Goal: Transaction & Acquisition: Download file/media

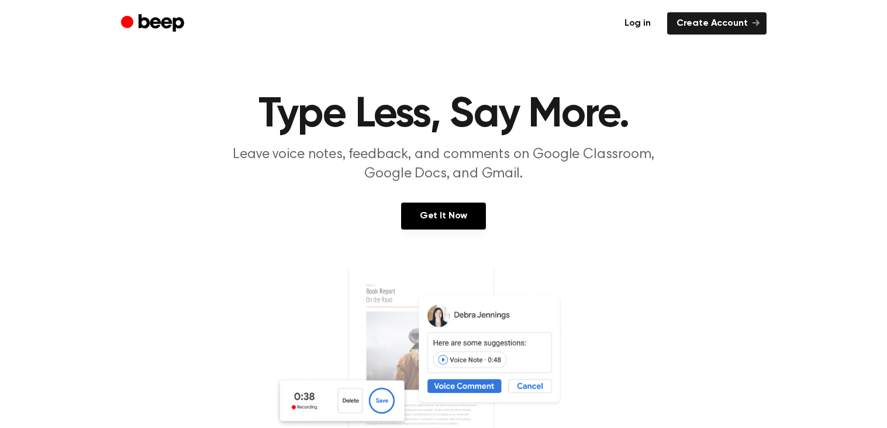
click at [637, 24] on link "Log in" at bounding box center [637, 23] width 45 height 22
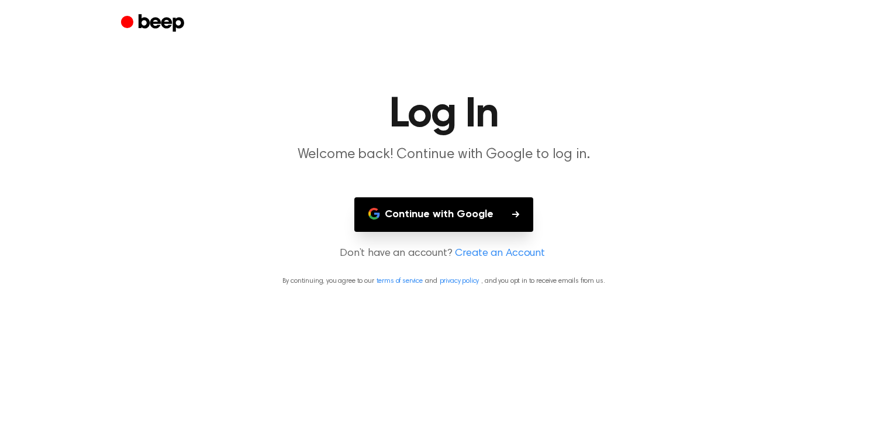
click at [482, 218] on button "Continue with Google" at bounding box center [444, 214] width 179 height 35
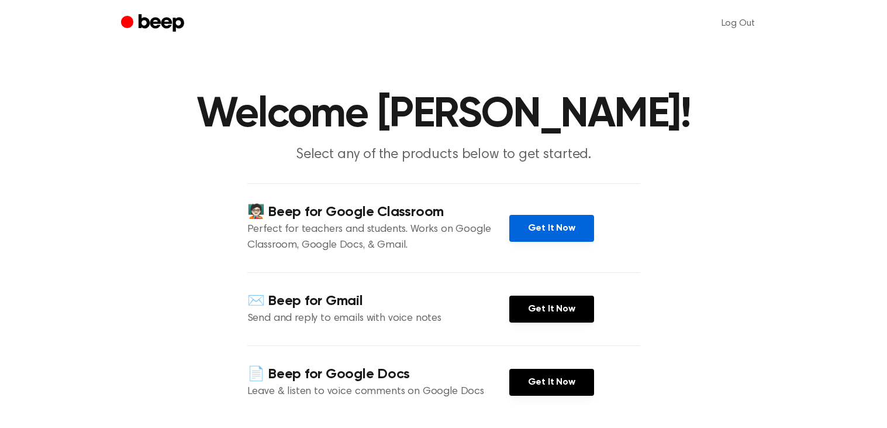
click at [529, 226] on link "Get It Now" at bounding box center [552, 228] width 85 height 27
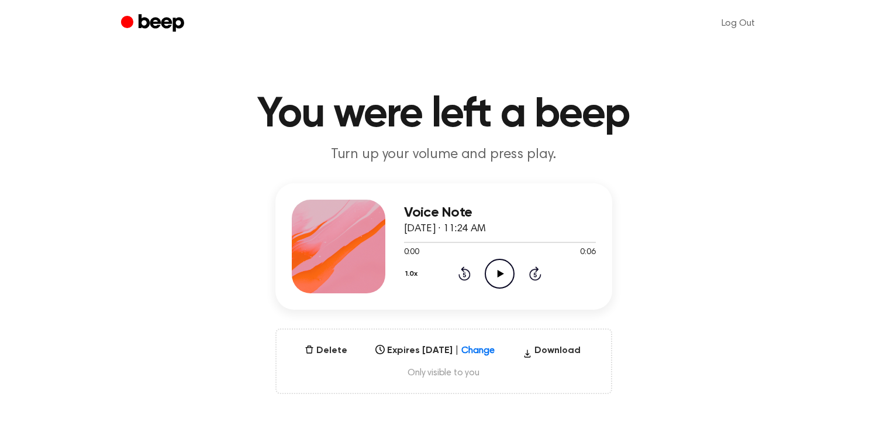
click at [504, 277] on icon "Play Audio" at bounding box center [500, 274] width 30 height 30
